Goal: Information Seeking & Learning: Understand process/instructions

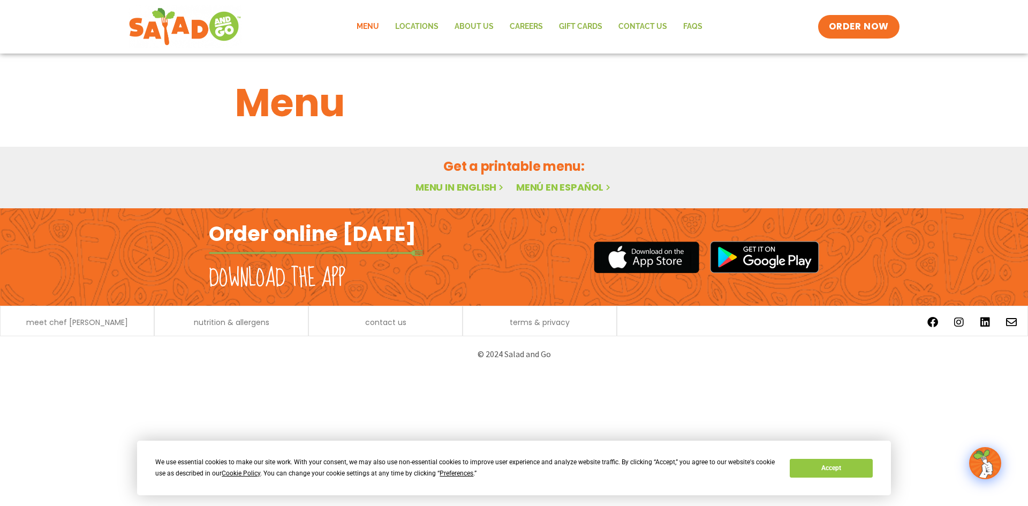
click at [372, 25] on link "Menu" at bounding box center [368, 26] width 39 height 25
click at [462, 189] on link "Menu in English" at bounding box center [461, 187] width 90 height 13
click at [450, 191] on link "Menu in English" at bounding box center [461, 187] width 90 height 13
click at [837, 478] on div "We use essential cookies to make our site work. With your consent, we may also …" at bounding box center [513, 468] width 717 height 22
click at [838, 475] on button "Accept" at bounding box center [831, 468] width 82 height 19
